Goal: Information Seeking & Learning: Learn about a topic

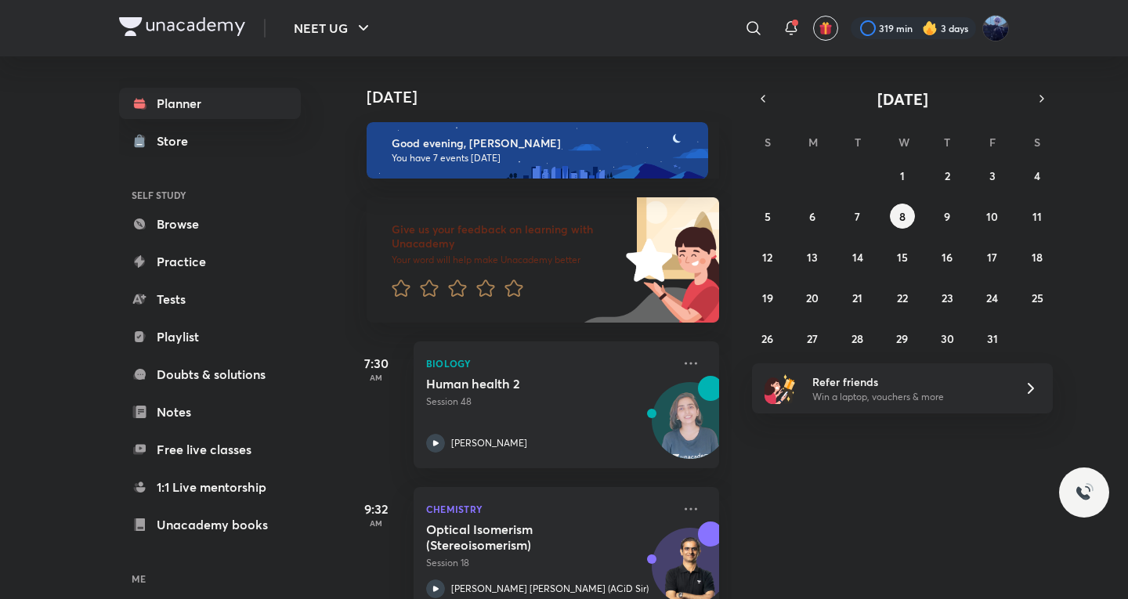
scroll to position [768, 0]
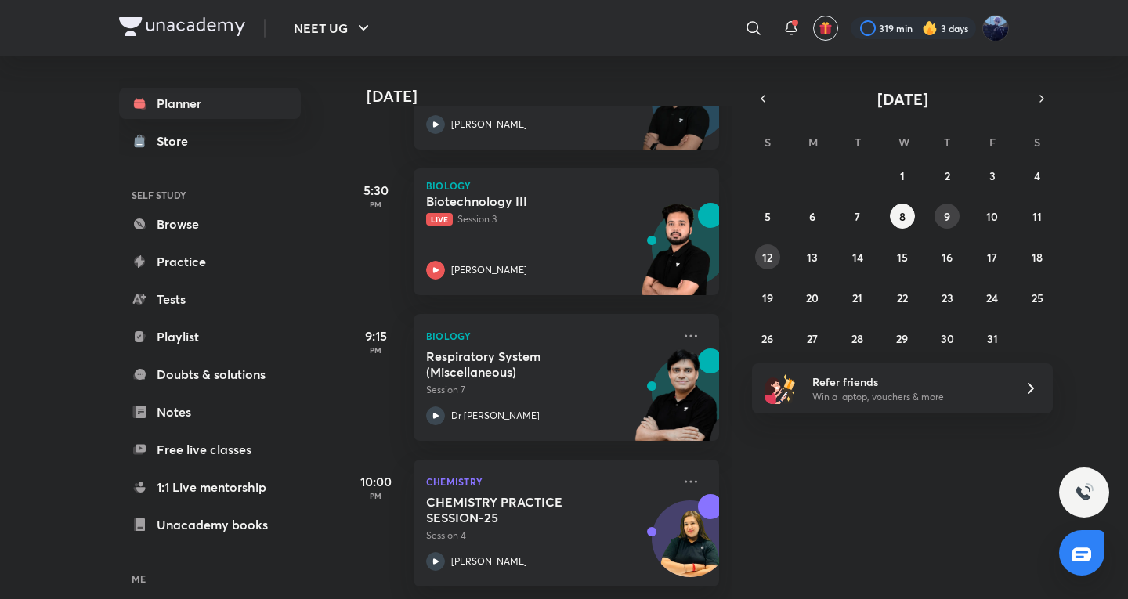
drag, startPoint x: 938, startPoint y: 216, endPoint x: 771, endPoint y: 262, distance: 173.9
click at [938, 216] on button "9" at bounding box center [947, 216] width 25 height 25
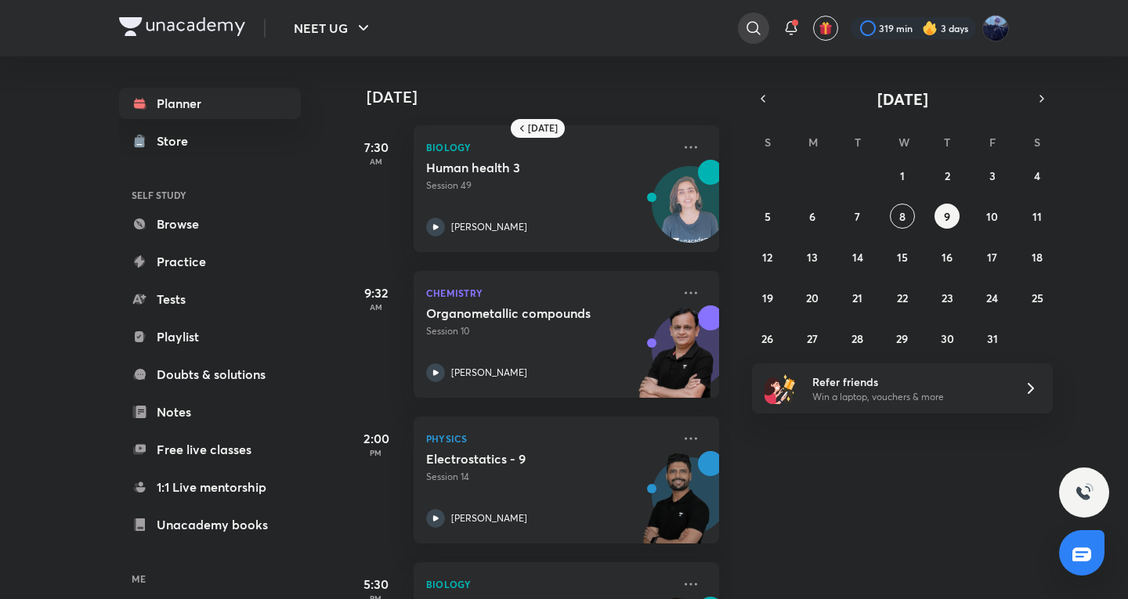
click at [754, 28] on icon at bounding box center [753, 28] width 19 height 19
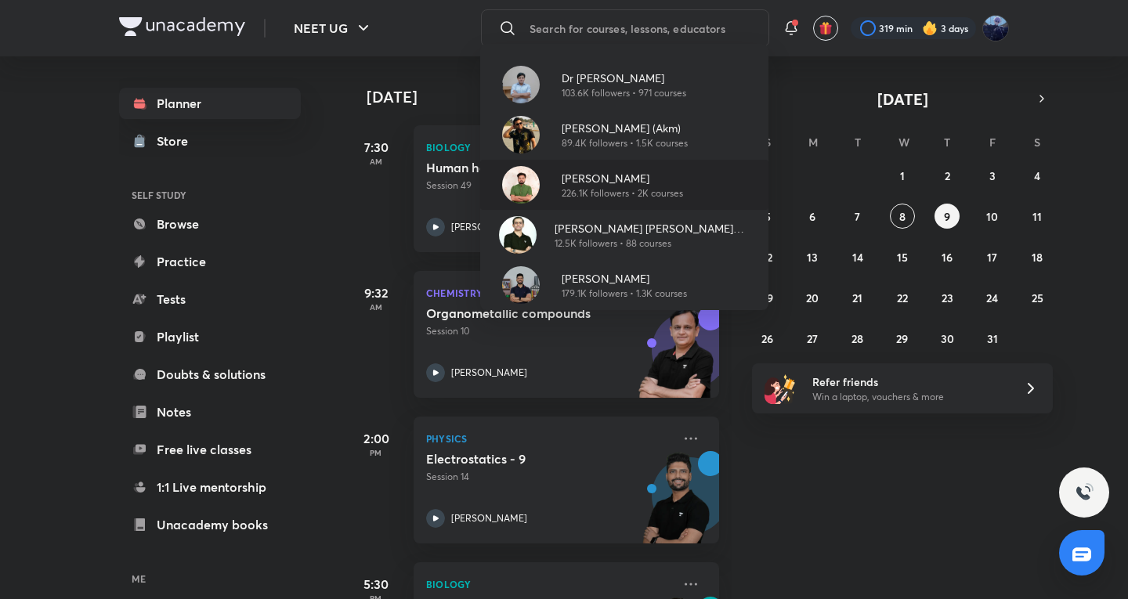
click at [619, 189] on p "226.1K followers • 2K courses" at bounding box center [622, 193] width 121 height 14
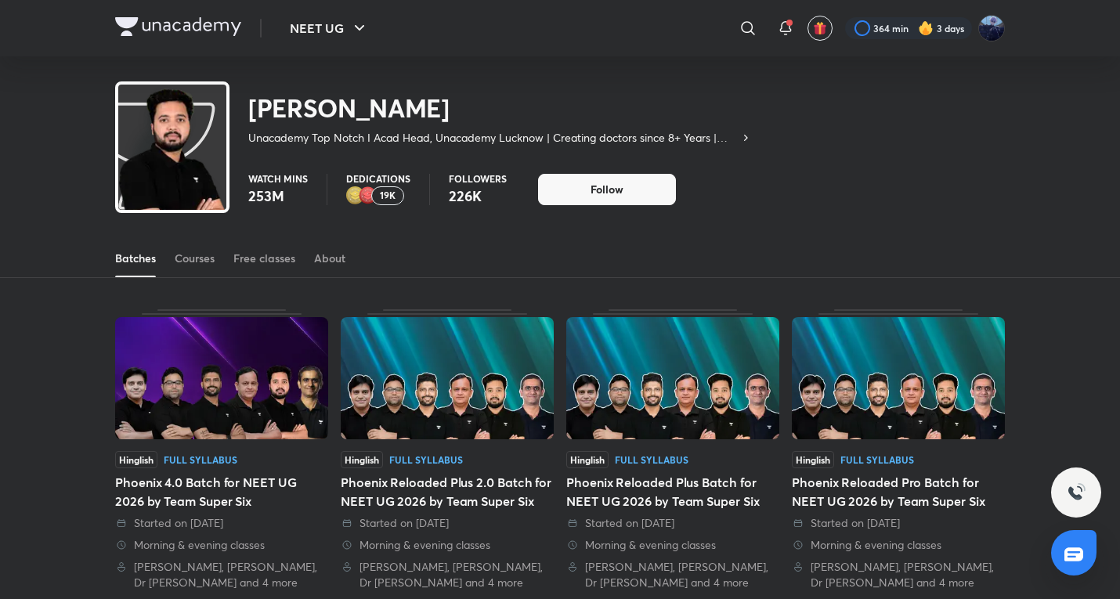
click at [220, 259] on div "Batches Courses Free classes About" at bounding box center [560, 259] width 890 height 38
click at [201, 262] on div "Courses" at bounding box center [195, 259] width 40 height 16
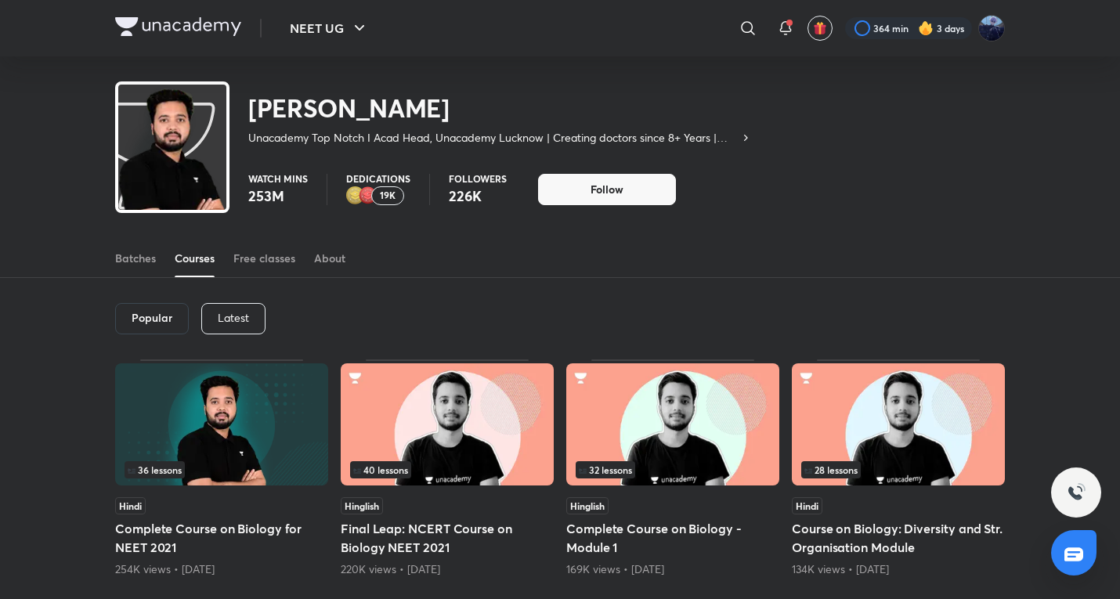
click at [219, 307] on div "Popular Latest" at bounding box center [560, 318] width 890 height 81
click at [219, 309] on div "Latest" at bounding box center [233, 318] width 64 height 31
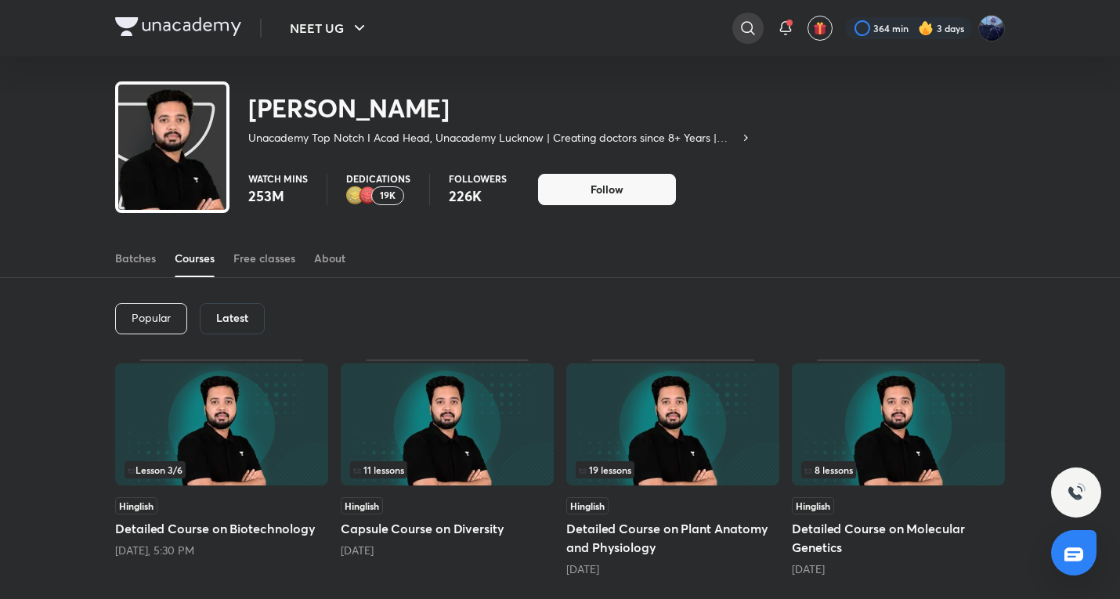
click at [739, 30] on icon at bounding box center [748, 28] width 19 height 19
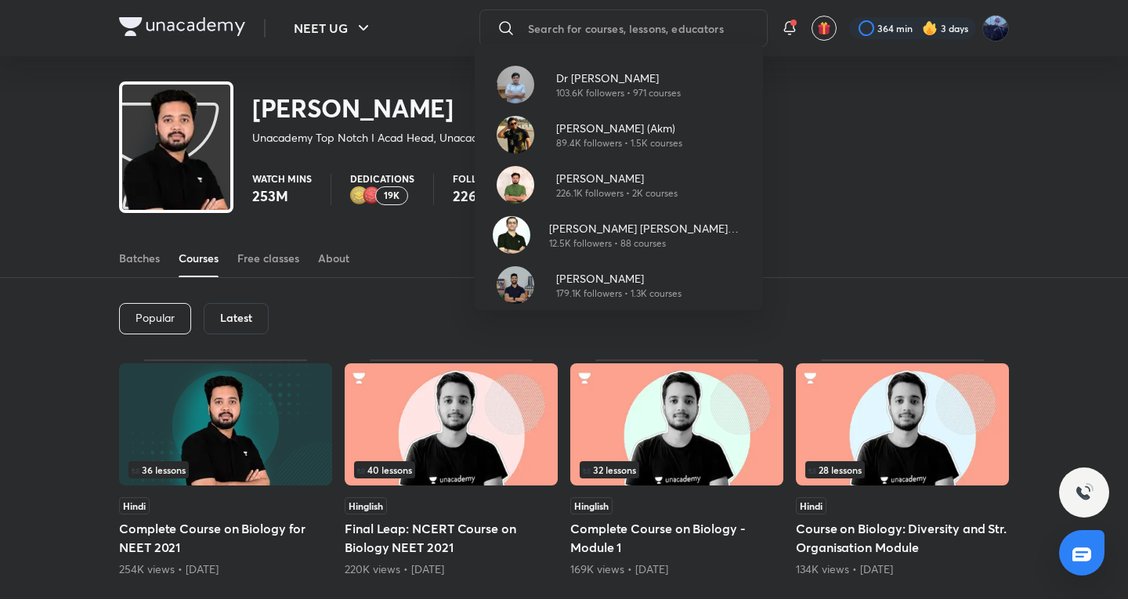
type input "a"
click at [634, 77] on p "Dr [PERSON_NAME]" at bounding box center [622, 78] width 125 height 16
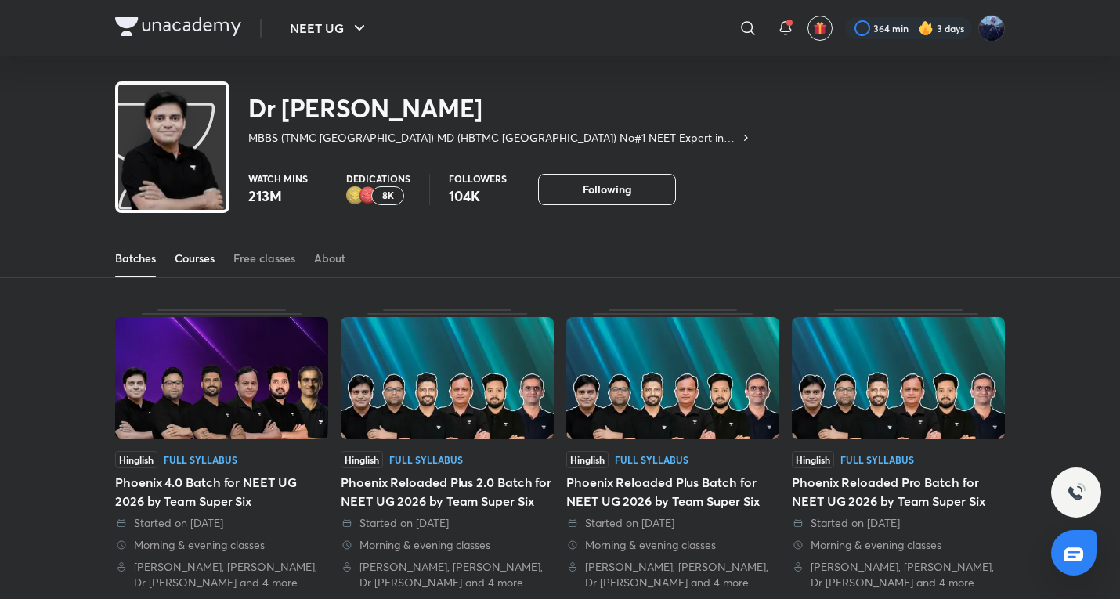
click at [193, 262] on div "Courses" at bounding box center [195, 259] width 40 height 16
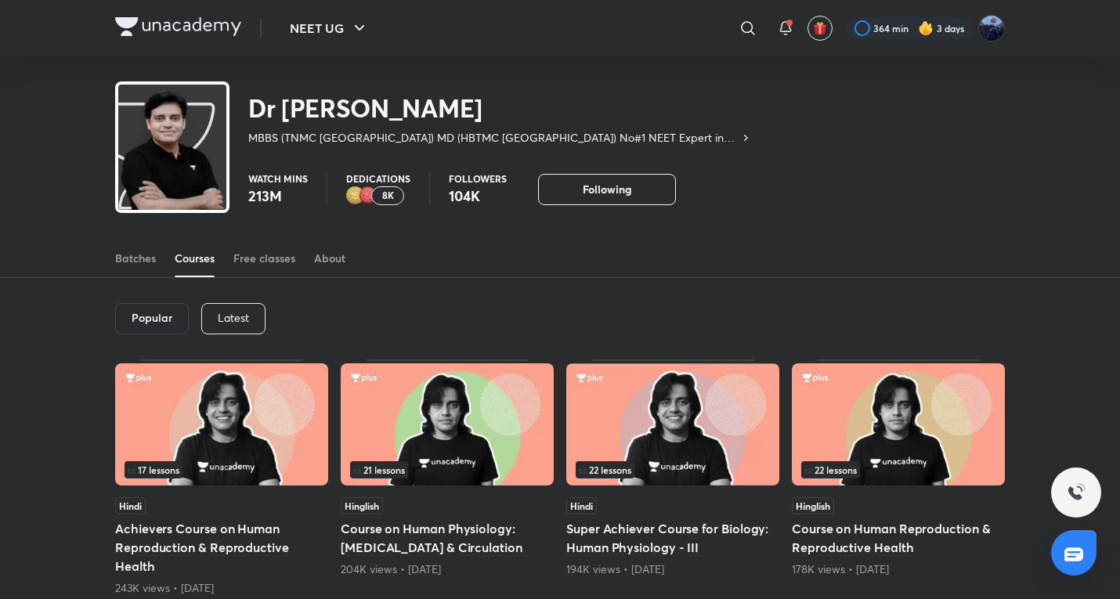
click at [225, 308] on div "Latest" at bounding box center [233, 318] width 64 height 31
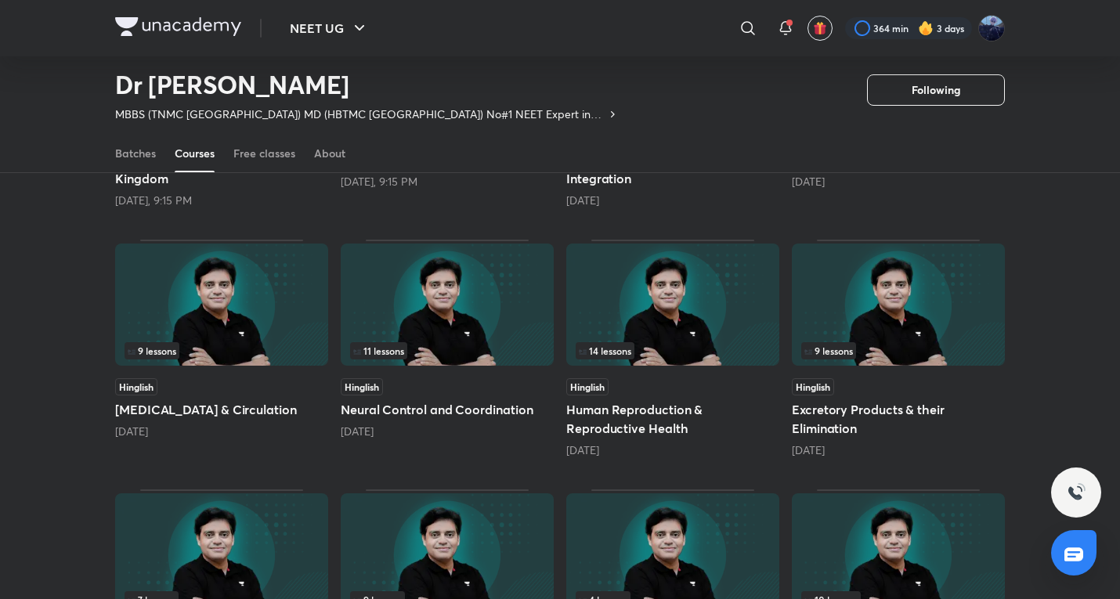
scroll to position [844, 0]
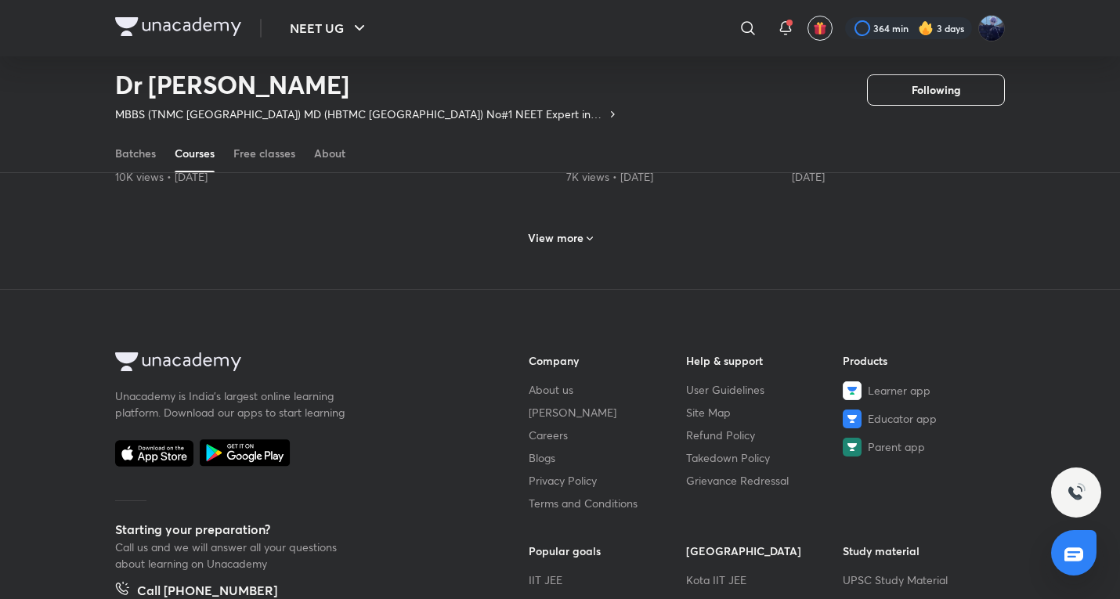
click at [581, 248] on div "View more" at bounding box center [561, 238] width 78 height 25
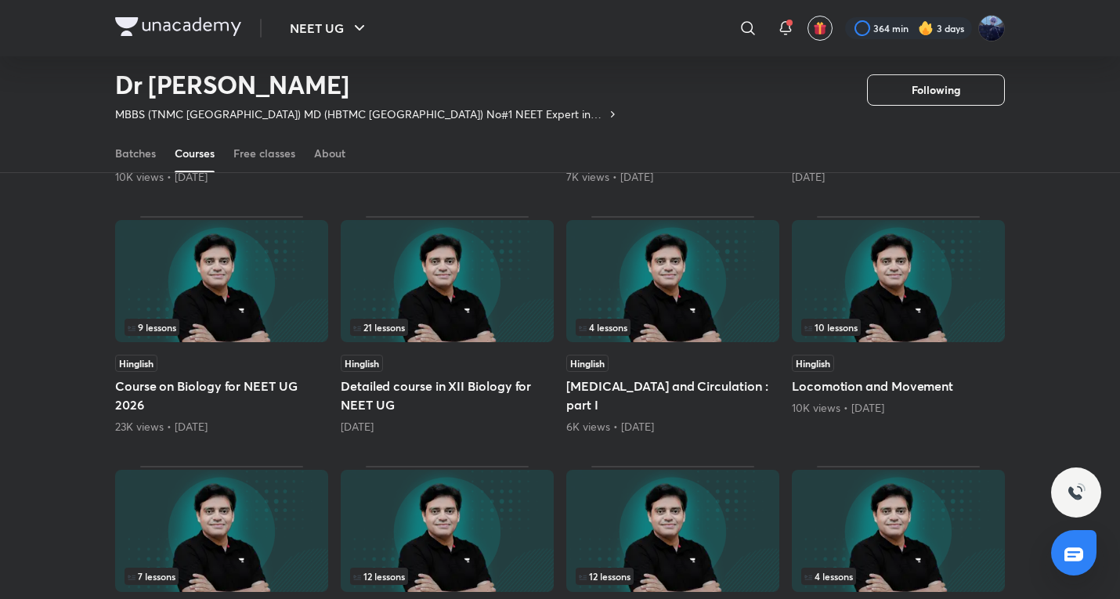
scroll to position [584, 0]
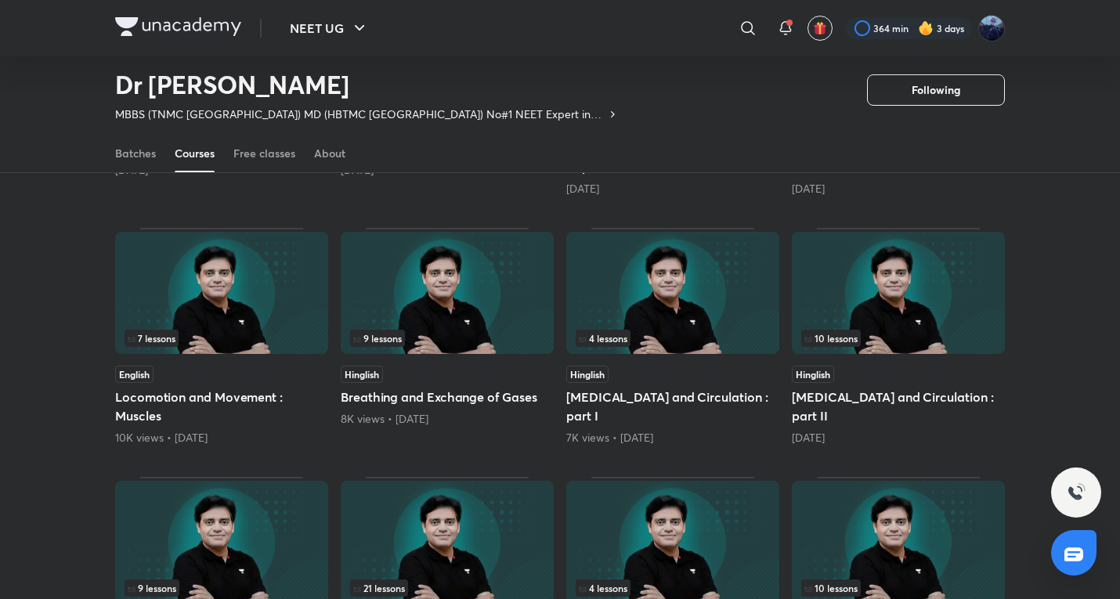
click at [444, 374] on div "Hinglish" at bounding box center [447, 374] width 213 height 17
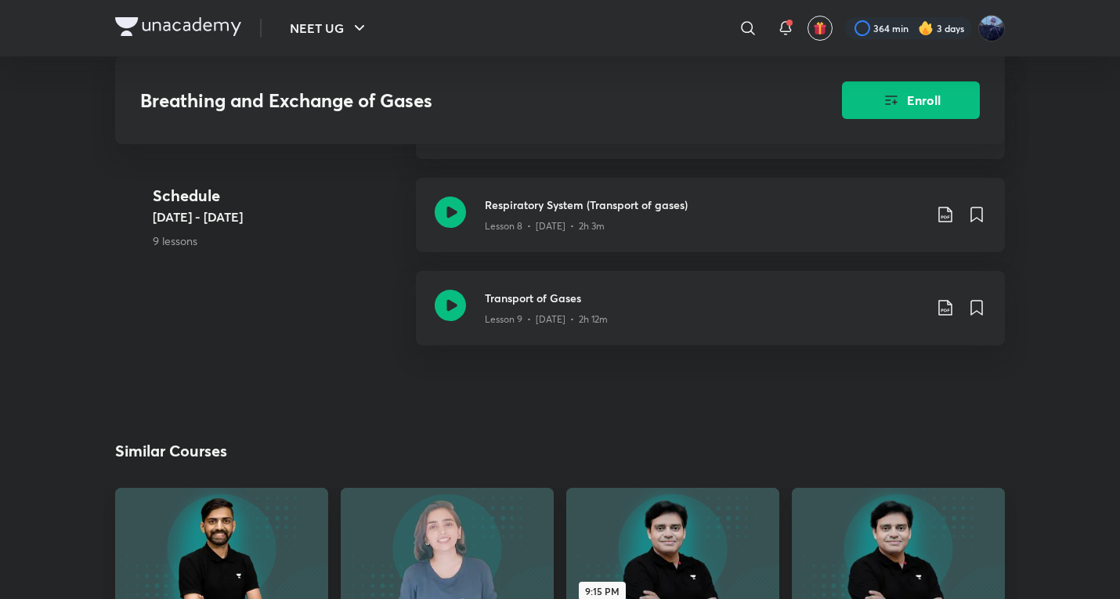
scroll to position [783, 0]
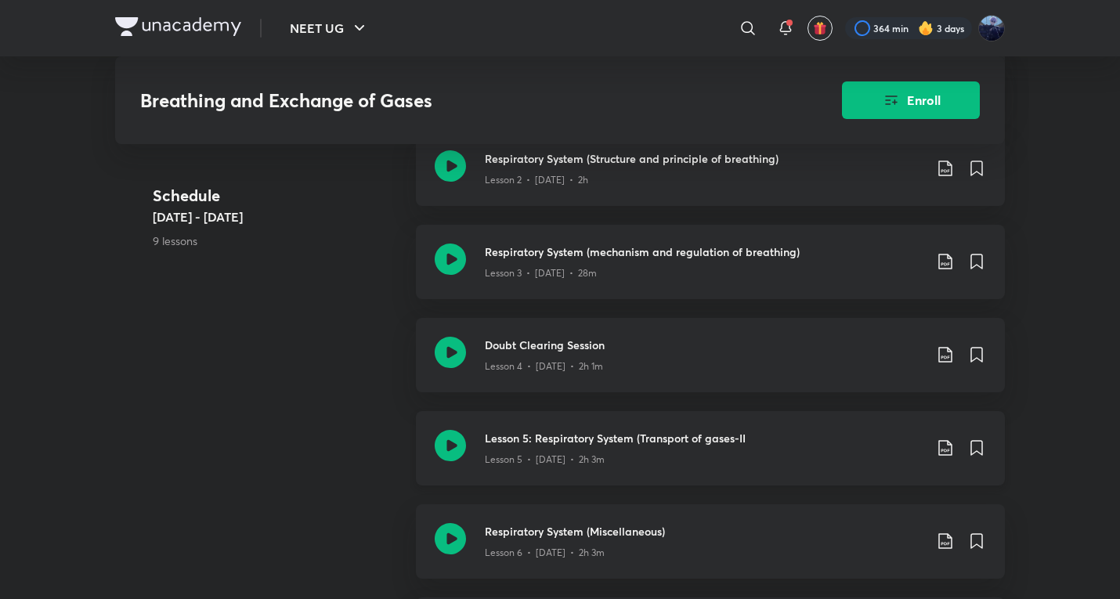
click at [548, 448] on div "Lesson 5 • [DATE] • 2h 3m" at bounding box center [704, 457] width 439 height 20
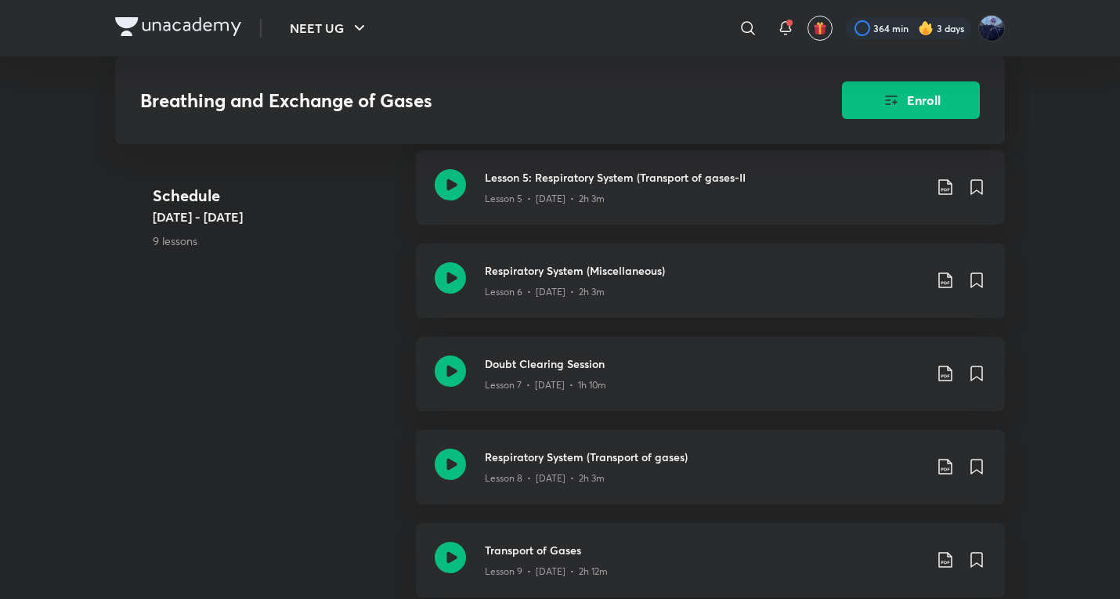
scroll to position [783, 0]
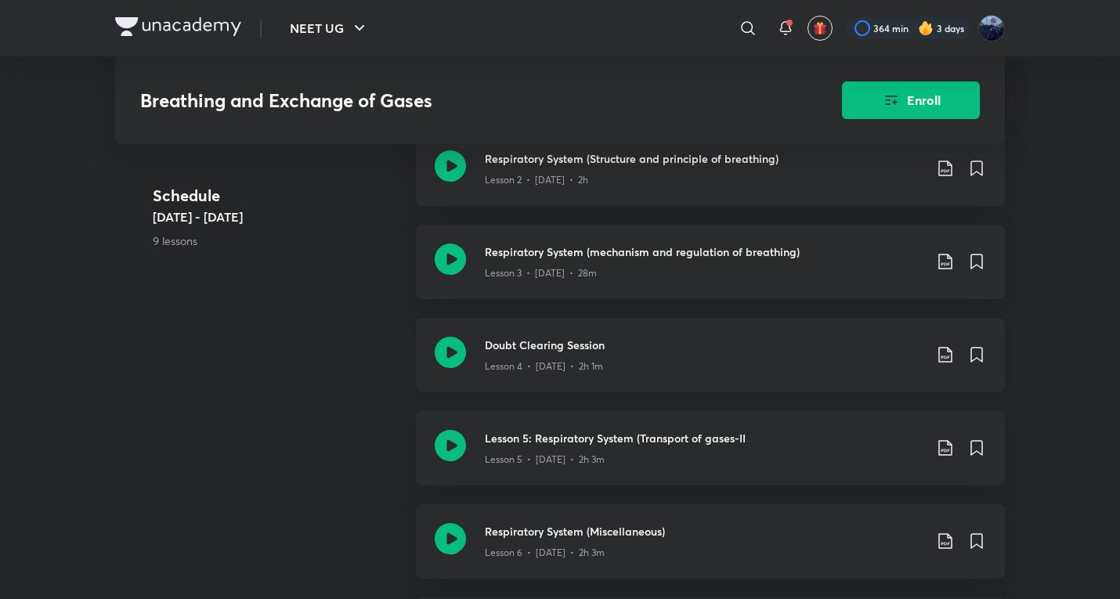
click at [596, 332] on div "Doubt Clearing Session Lesson 4 • [DATE] • 2h 1m" at bounding box center [710, 355] width 589 height 74
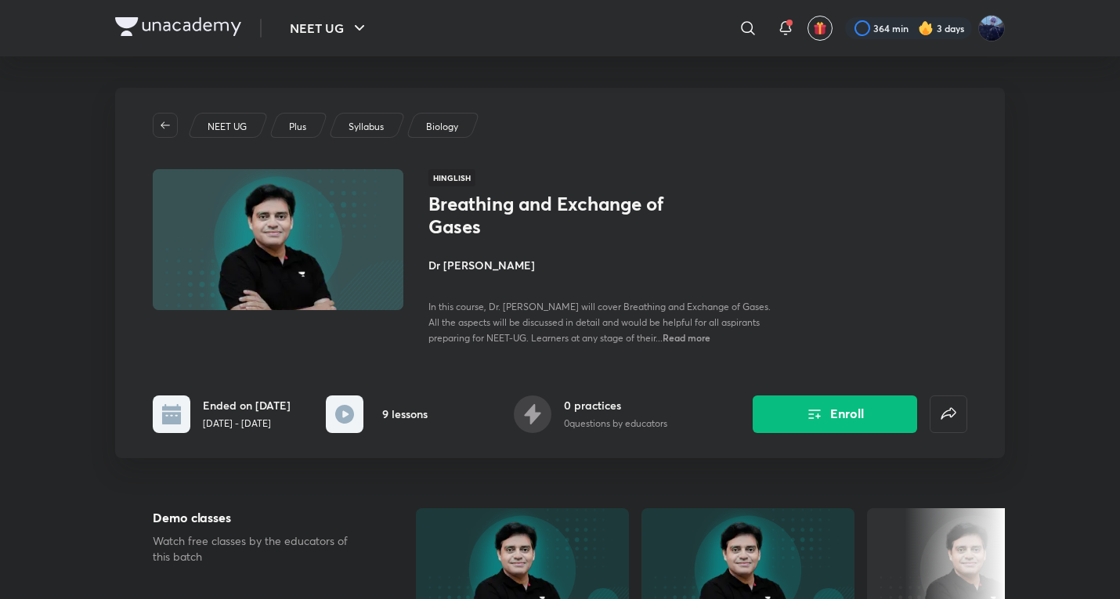
scroll to position [584, 0]
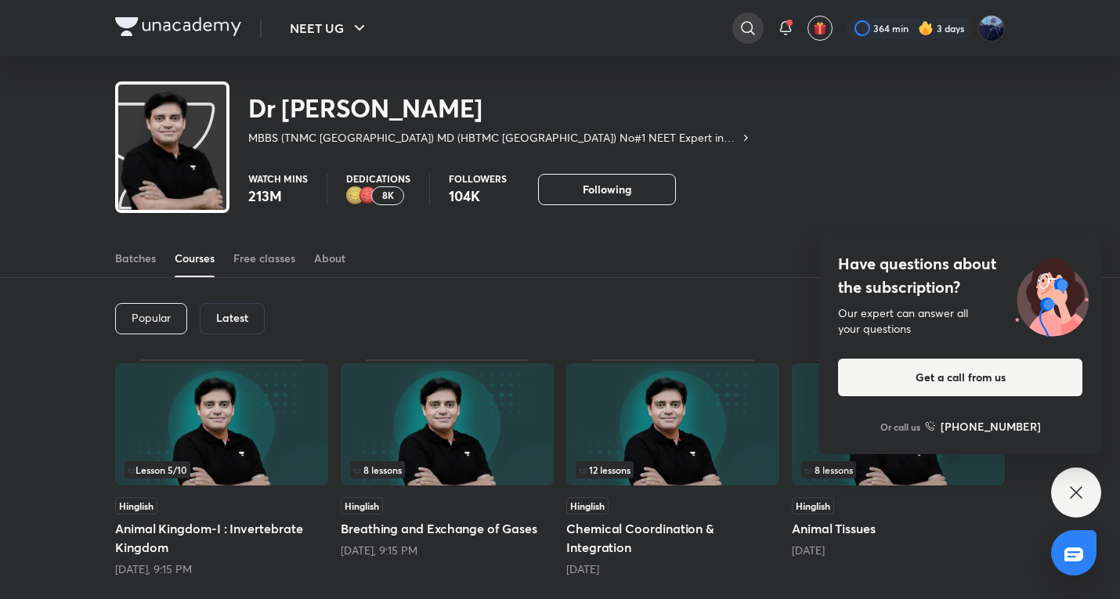
click at [748, 31] on icon at bounding box center [748, 28] width 19 height 19
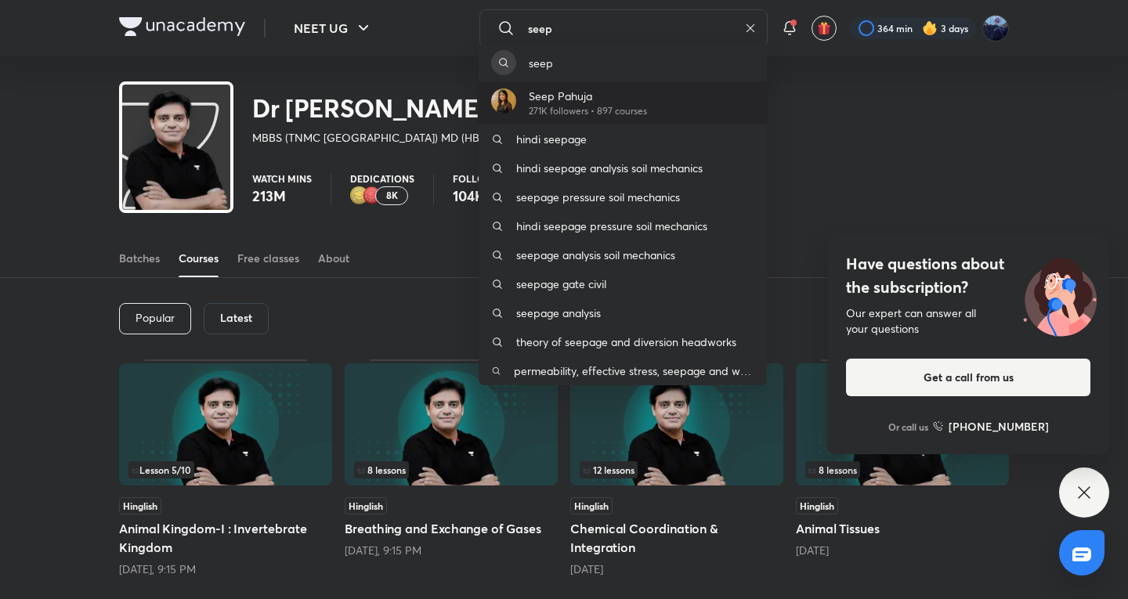
type input "seep"
drag, startPoint x: 589, startPoint y: 98, endPoint x: 560, endPoint y: 3, distance: 99.1
click at [589, 98] on p "Seep Pahuja" at bounding box center [588, 96] width 118 height 16
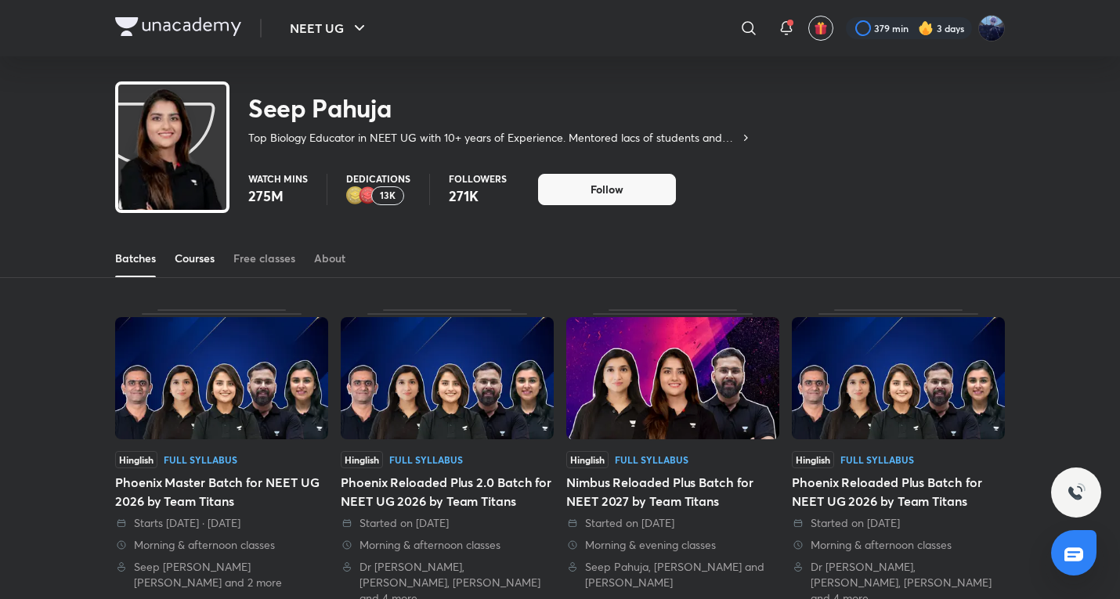
click at [187, 256] on div "Courses" at bounding box center [195, 259] width 40 height 16
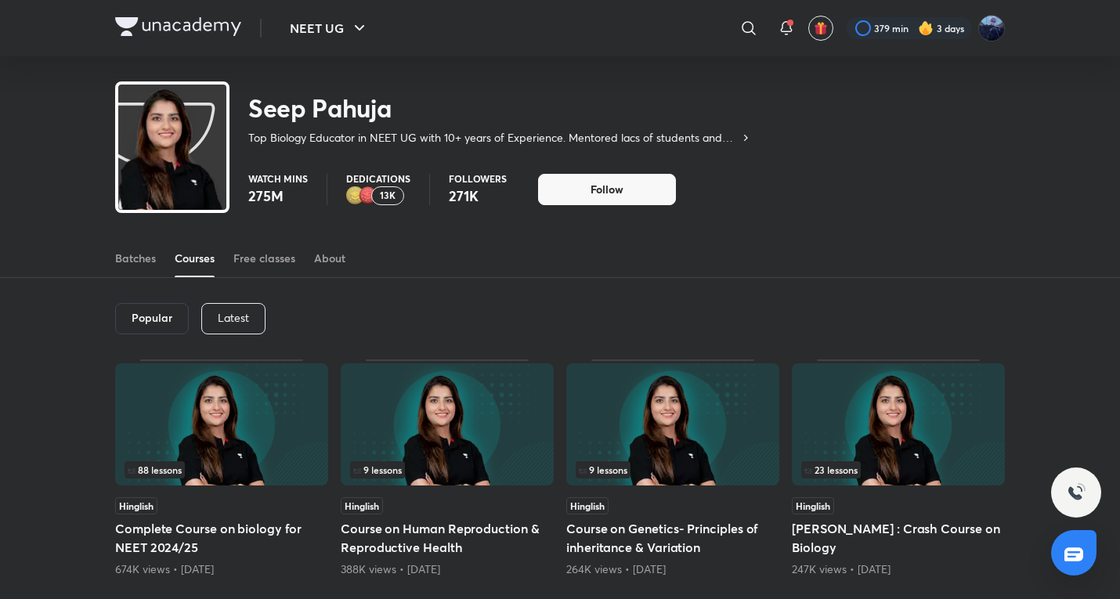
click at [209, 320] on div "Latest" at bounding box center [233, 318] width 64 height 31
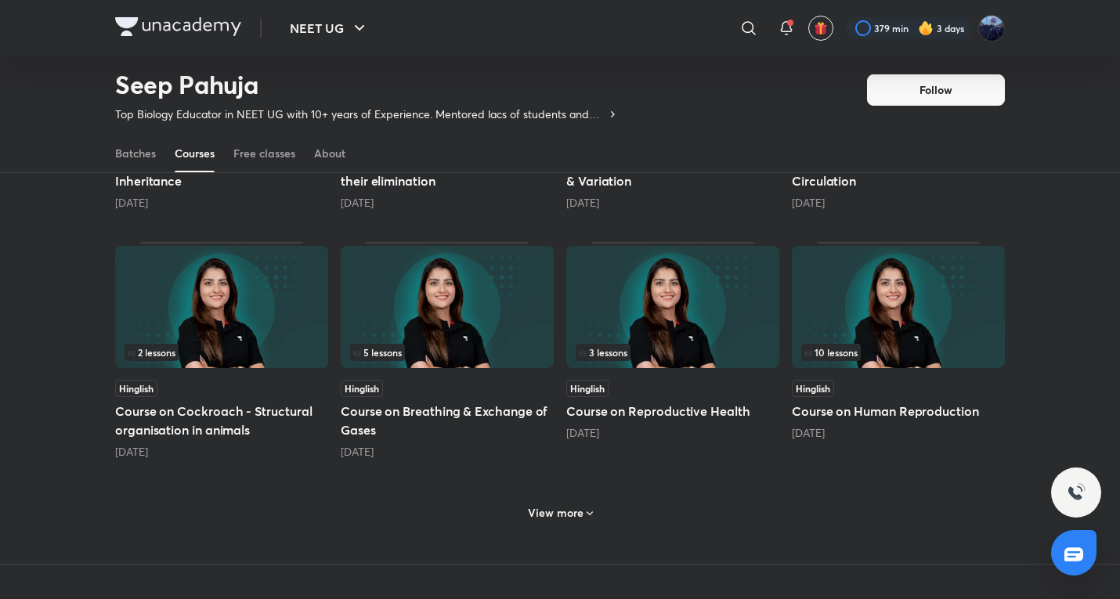
scroll to position [584, 0]
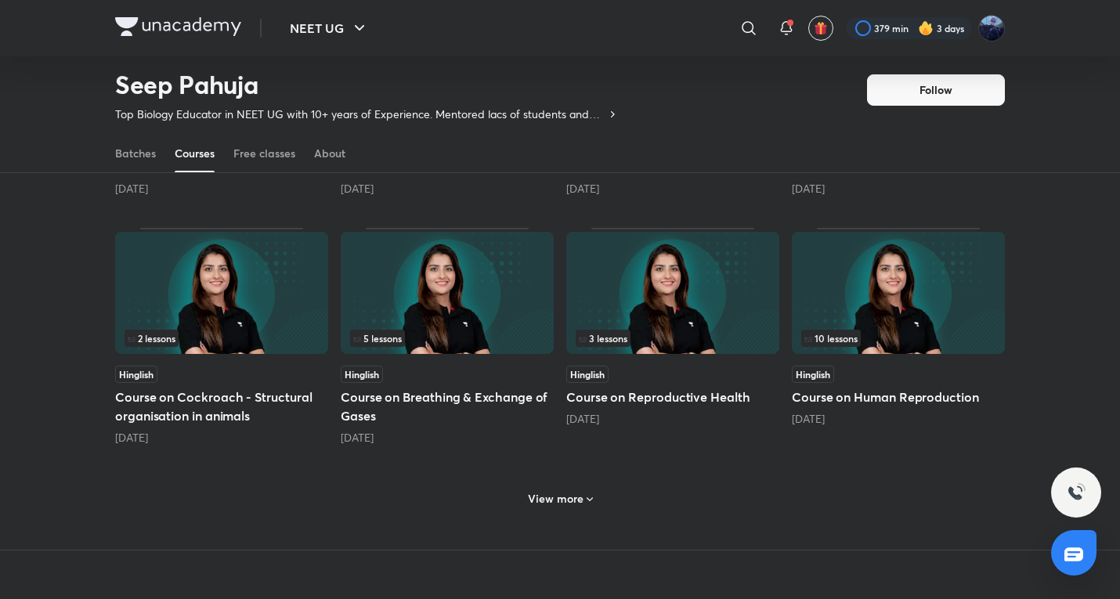
click at [440, 381] on div "Hinglish" at bounding box center [447, 374] width 213 height 17
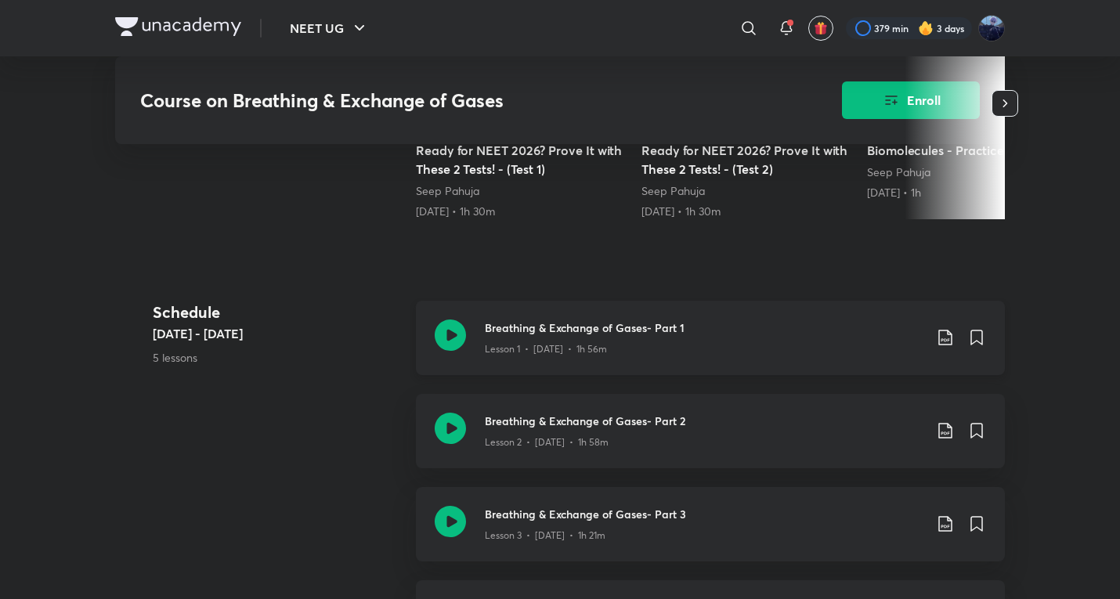
scroll to position [523, 0]
click at [557, 537] on p "Lesson 3 • [DATE] • 1h 21m" at bounding box center [545, 534] width 121 height 14
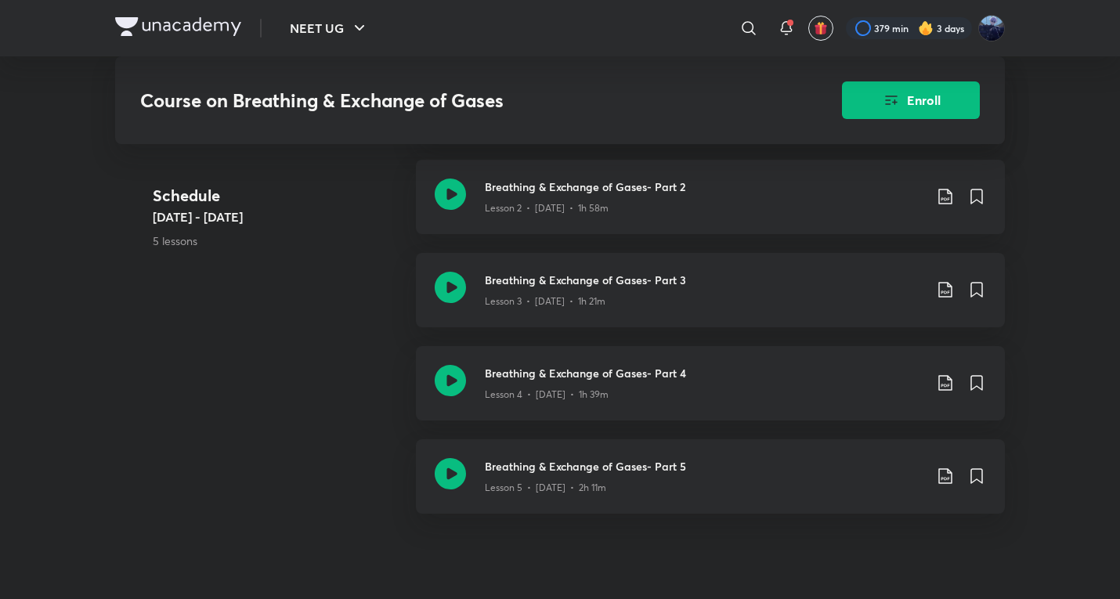
scroll to position [783, 0]
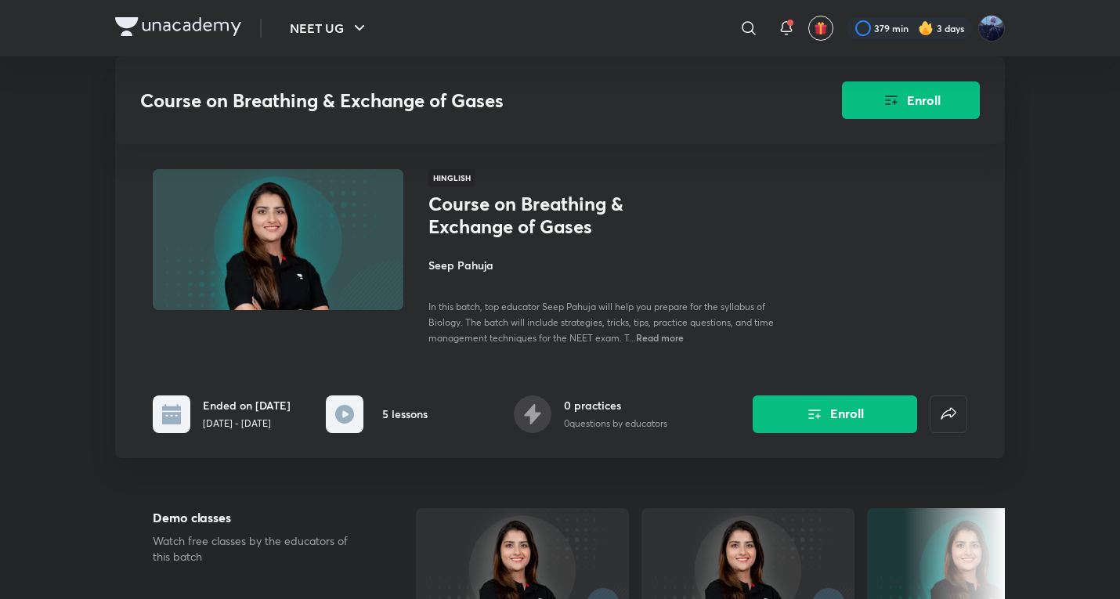
scroll to position [584, 0]
